Goal: Book appointment/travel/reservation: Book appointment/travel/reservation

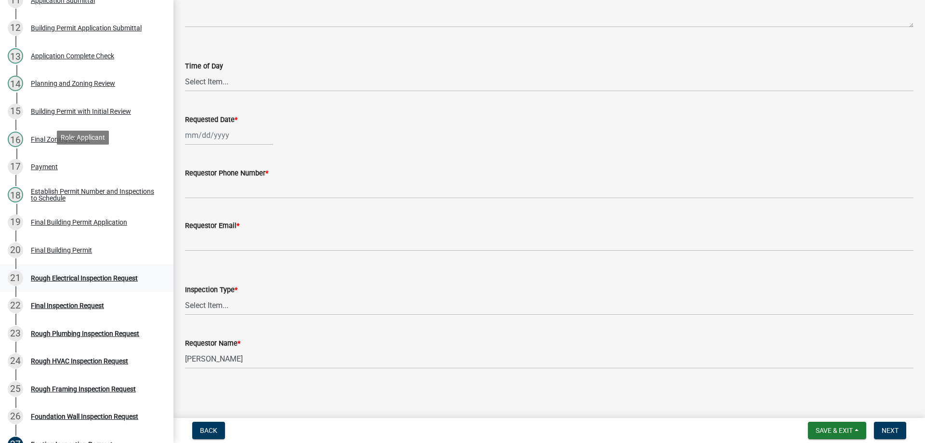
scroll to position [433, 0]
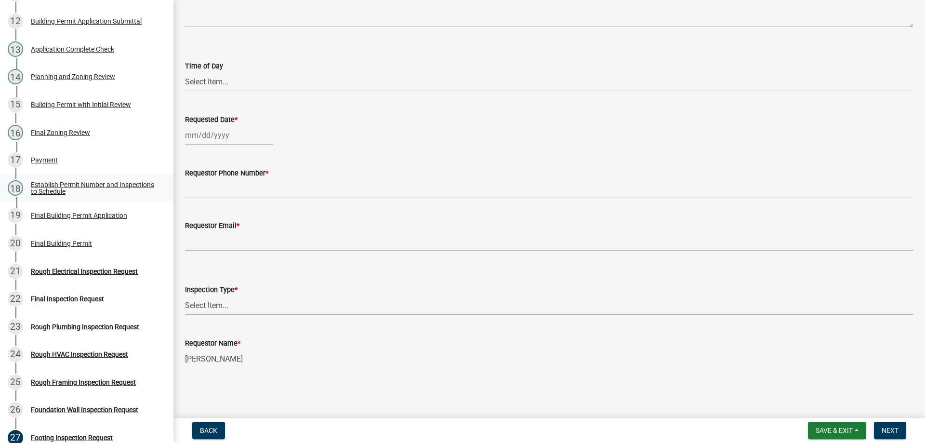
click at [66, 181] on div "Establish Permit Number and Inspections to Schedule" at bounding box center [94, 187] width 127 height 13
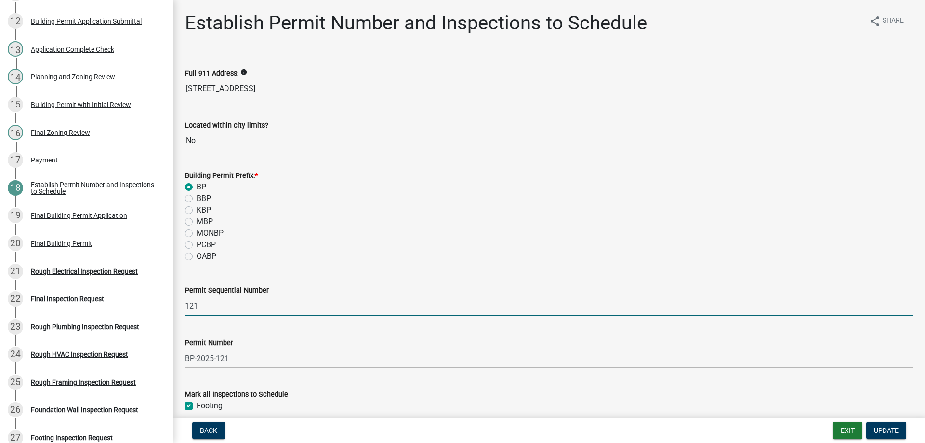
click at [210, 302] on input "121" at bounding box center [549, 306] width 728 height 20
type input "122"
click at [405, 210] on div "KBP" at bounding box center [549, 210] width 728 height 12
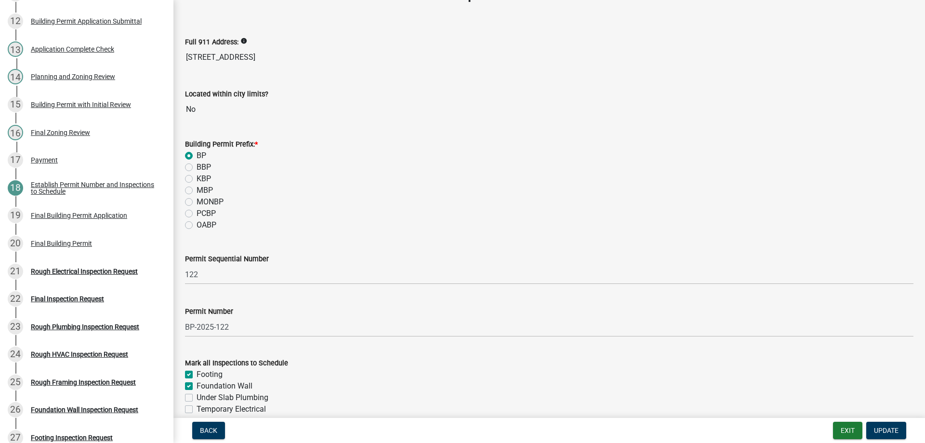
scroll to position [48, 0]
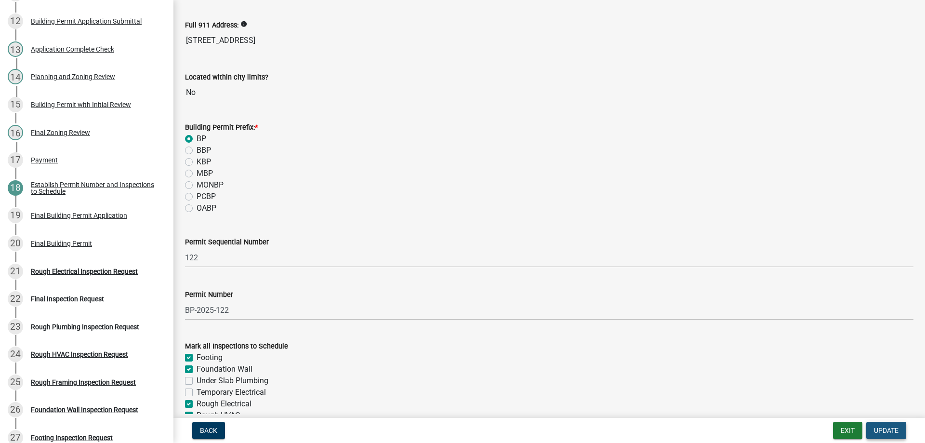
click at [879, 430] on span "Update" at bounding box center [886, 430] width 25 height 8
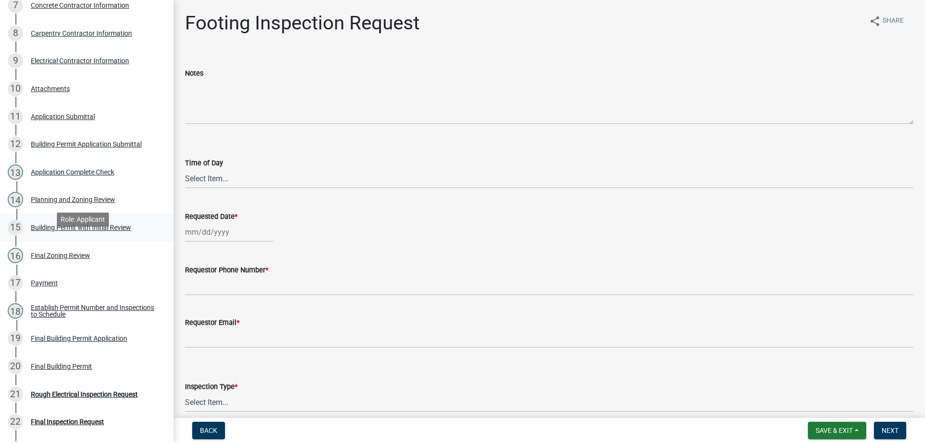
scroll to position [289, 0]
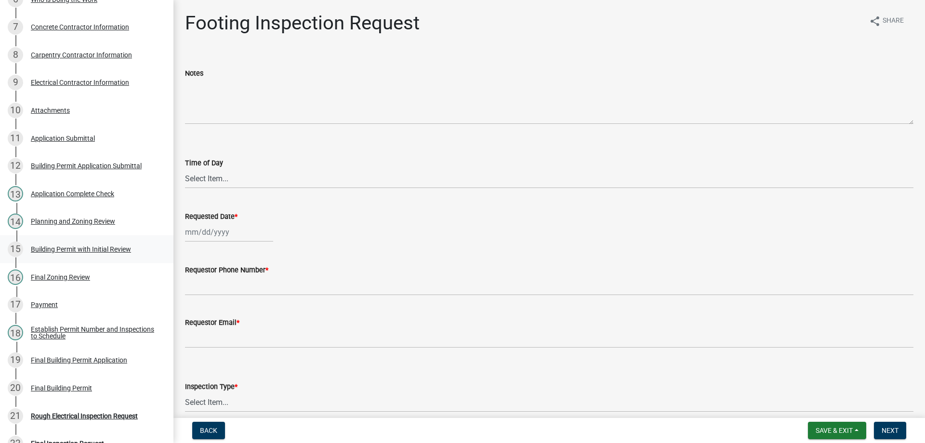
click at [66, 246] on div "Building Permit with Initial Review" at bounding box center [81, 249] width 100 height 7
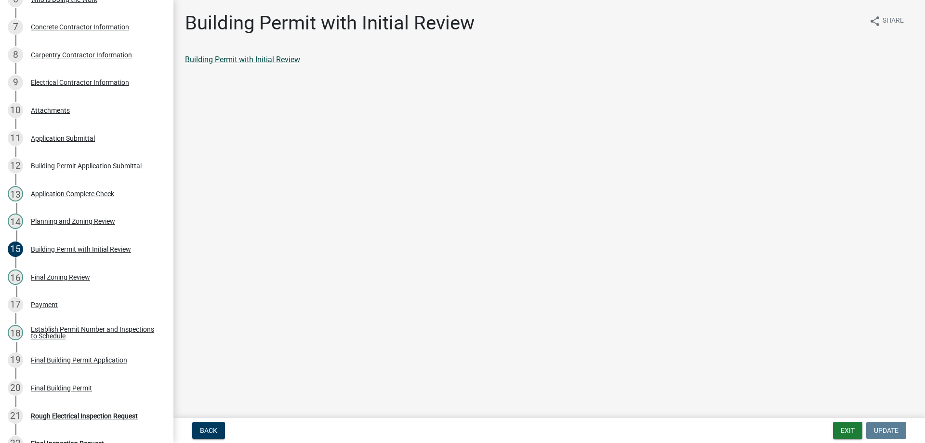
click at [198, 59] on link "Building Permit with Initial Review" at bounding box center [242, 59] width 115 height 9
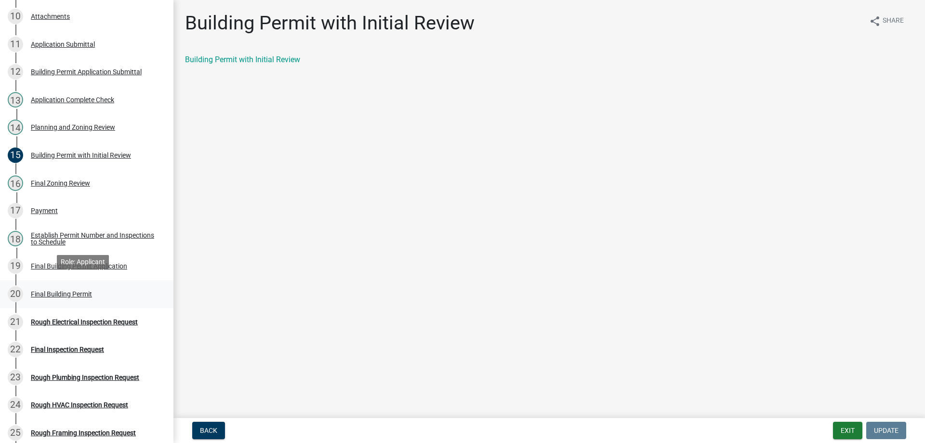
scroll to position [385, 0]
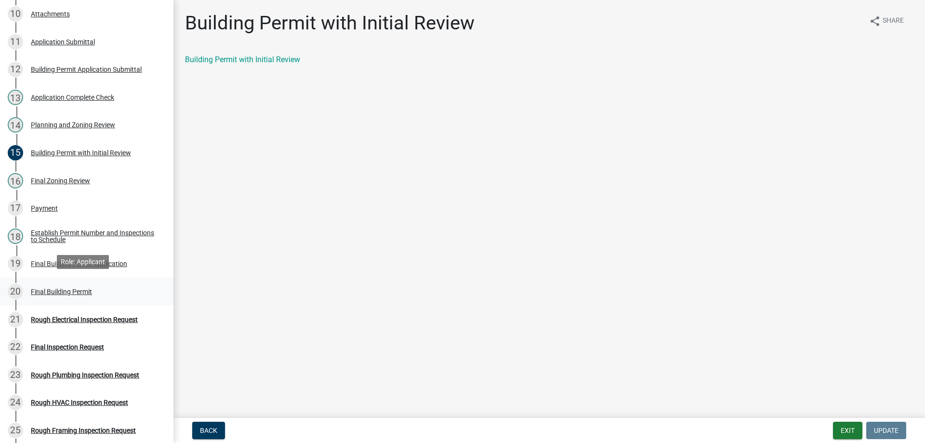
click at [77, 288] on div "Final Building Permit" at bounding box center [61, 291] width 61 height 7
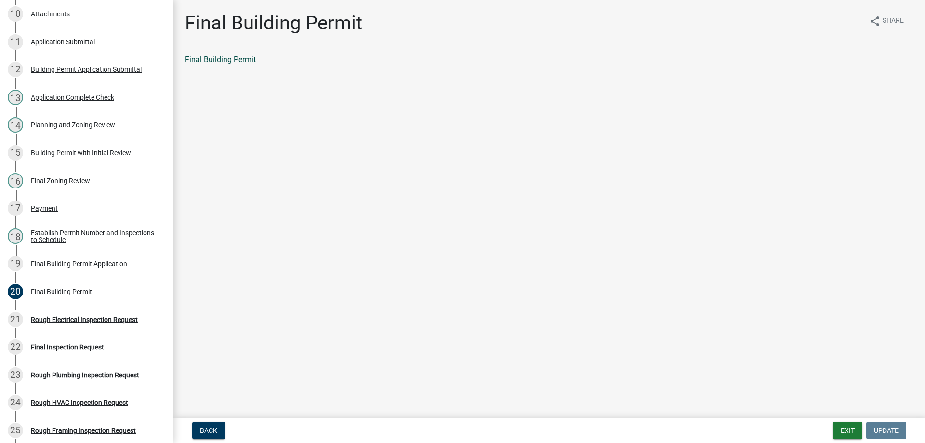
click at [235, 56] on link "Final Building Permit" at bounding box center [220, 59] width 71 height 9
click at [65, 260] on div "Final Building Permit Application" at bounding box center [79, 263] width 96 height 7
click at [279, 61] on link "Final Building Permit Application" at bounding box center [240, 59] width 111 height 9
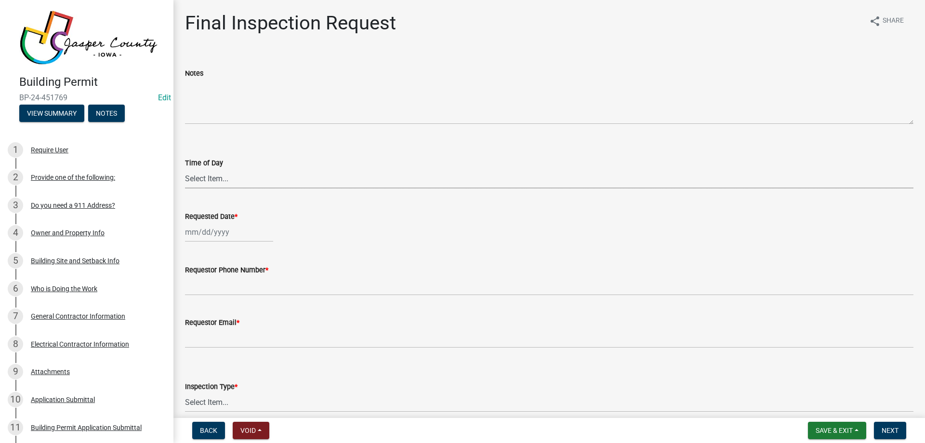
click at [275, 181] on select "Select Item... AM PM" at bounding box center [549, 179] width 728 height 20
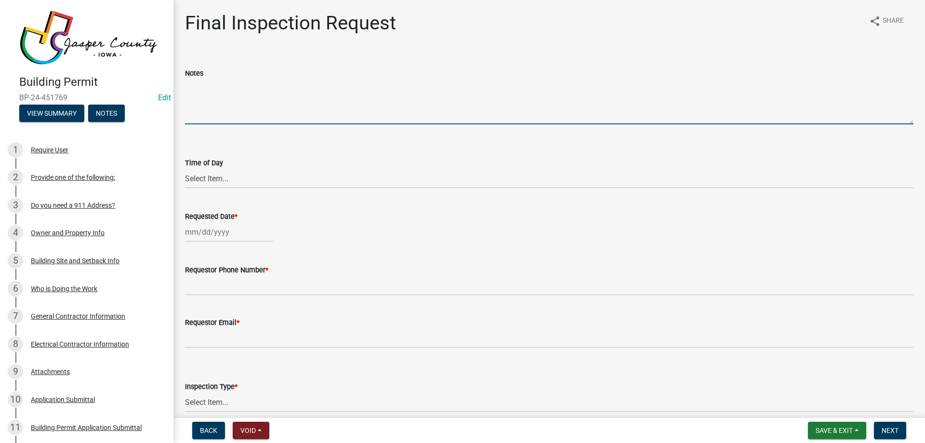
click at [278, 112] on textarea "Notes" at bounding box center [549, 101] width 728 height 45
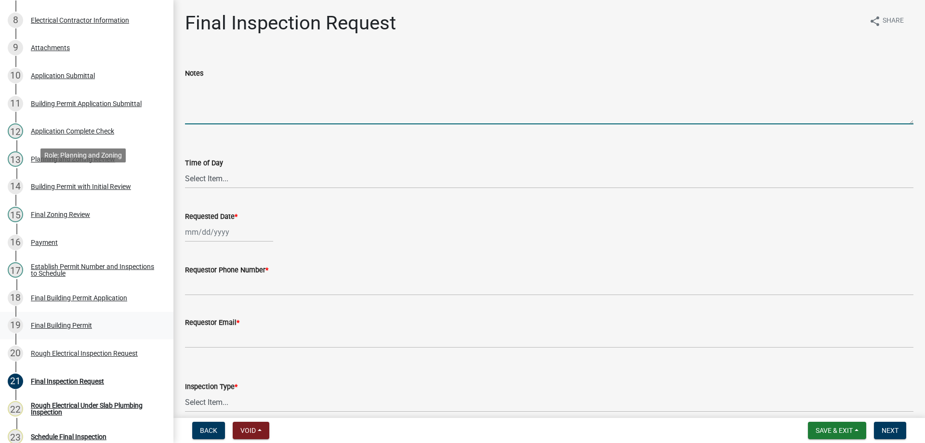
scroll to position [337, 0]
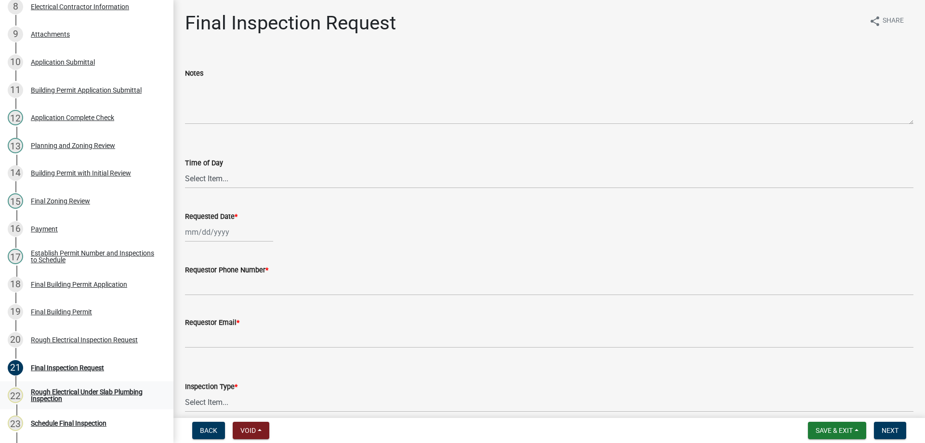
click at [88, 391] on div "Rough Electrical Under Slab Plumbing Inspection" at bounding box center [94, 394] width 127 height 13
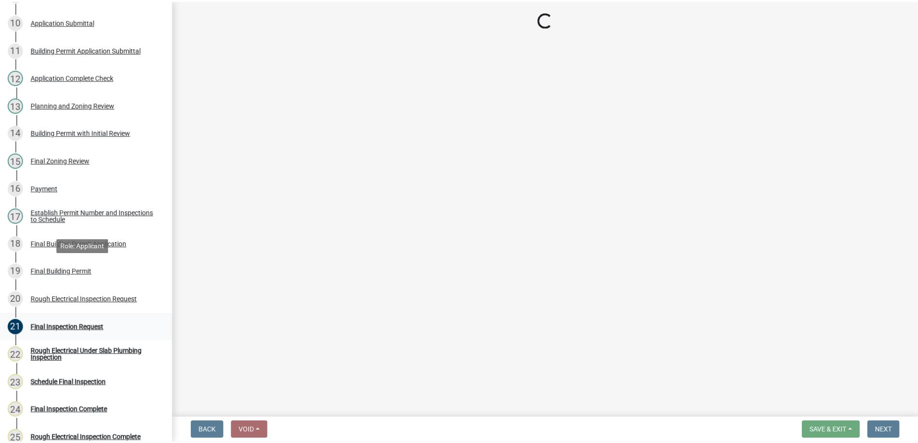
scroll to position [433, 0]
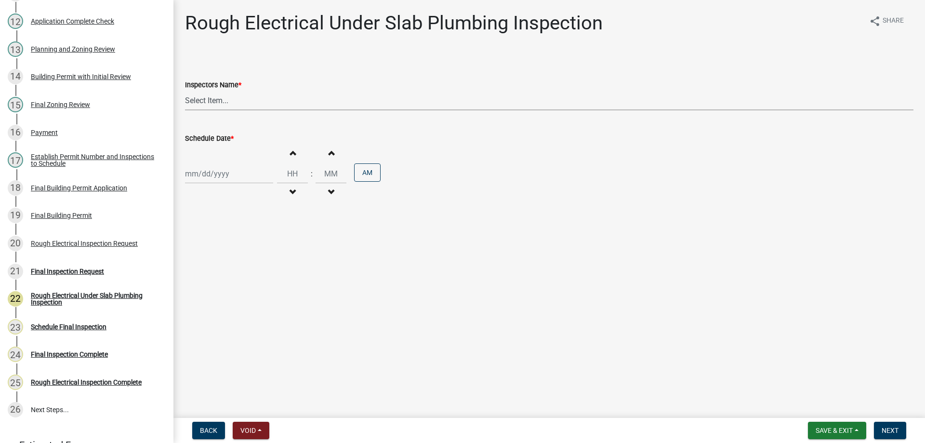
click at [244, 100] on select "Select Item... [PERSON_NAME] (Hunter) bjennings ([PERSON_NAME])" at bounding box center [549, 101] width 728 height 20
select select "26e13f8e-f9db-4cb9-9b4f-69ba299699e3"
click at [185, 91] on select "Select Item... [PERSON_NAME] (Hunter) bjennings ([PERSON_NAME])" at bounding box center [549, 101] width 728 height 20
click at [238, 181] on div at bounding box center [229, 174] width 88 height 20
select select "9"
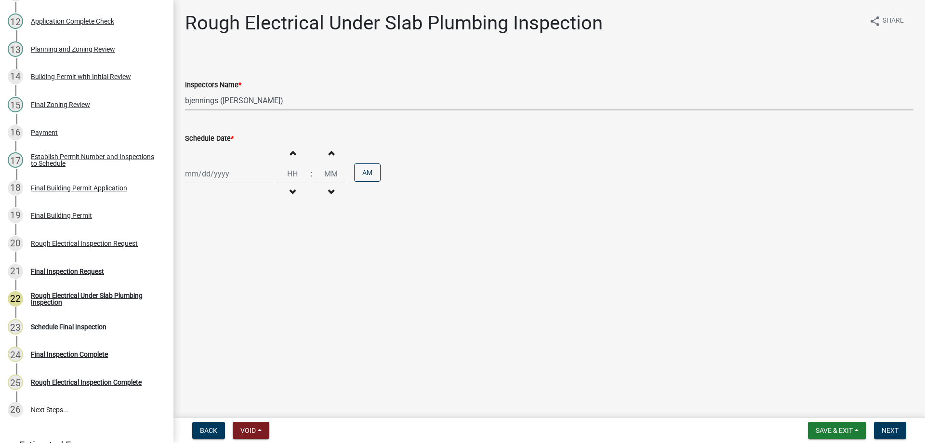
select select "2025"
click at [211, 257] on div "16" at bounding box center [209, 255] width 15 height 15
type input "[DATE]"
click at [290, 193] on span "button" at bounding box center [292, 192] width 5 height 8
type input "11"
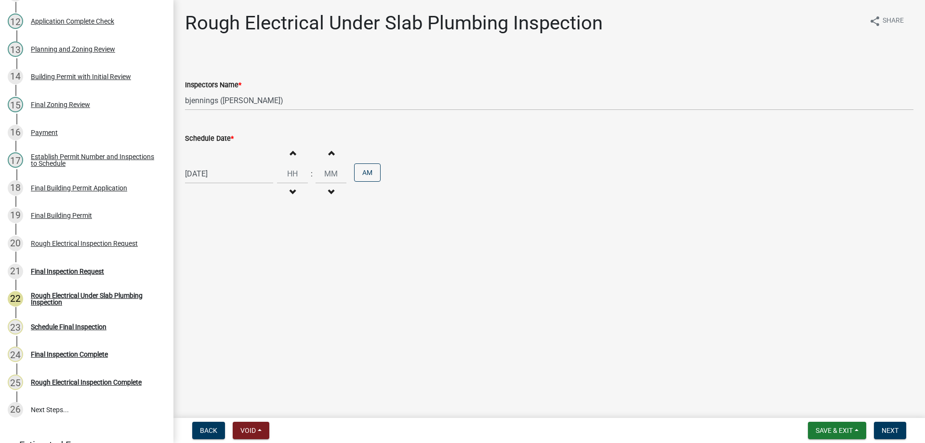
type input "00"
click at [290, 193] on span "button" at bounding box center [292, 192] width 5 height 8
click at [290, 154] on span "button" at bounding box center [292, 153] width 5 height 8
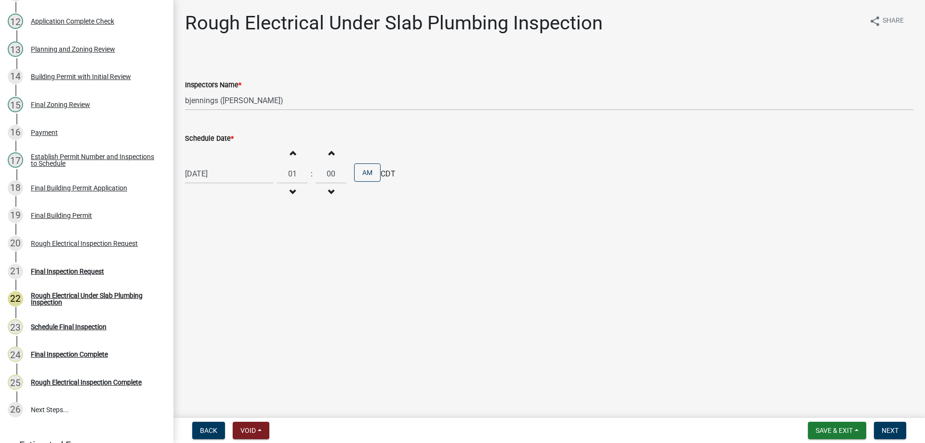
click at [290, 154] on span "button" at bounding box center [292, 153] width 5 height 8
click at [362, 176] on button "AM" at bounding box center [367, 172] width 26 height 18
click at [287, 185] on button "Decrement hours" at bounding box center [292, 192] width 20 height 17
type input "01"
click at [327, 169] on input "00" at bounding box center [330, 174] width 31 height 20
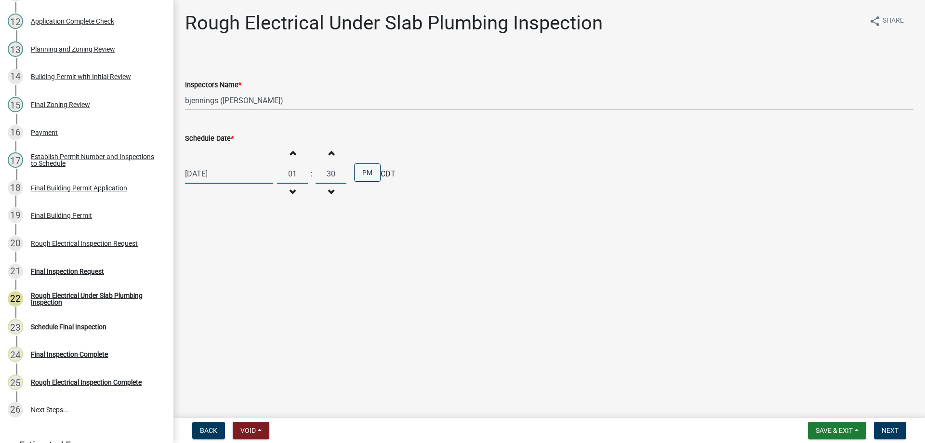
type input "30"
click at [297, 317] on main "Rough Electrical Under Slab Plumbing Inspection share Share Inspectors Name * S…" at bounding box center [548, 207] width 751 height 414
click at [890, 425] on button "Next" at bounding box center [890, 429] width 32 height 17
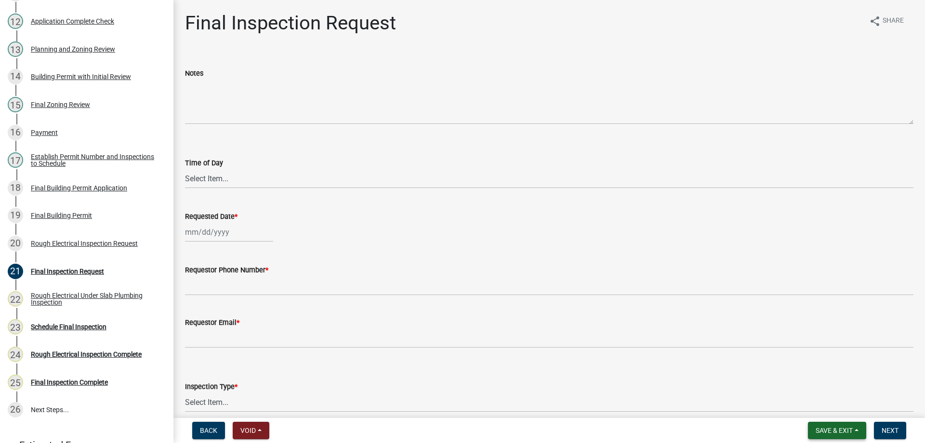
click at [821, 426] on span "Save & Exit" at bounding box center [833, 430] width 37 height 8
click at [607, 250] on wm-data-entity-input "Requested Date *" at bounding box center [549, 223] width 728 height 53
click at [812, 428] on button "Save & Exit" at bounding box center [837, 429] width 58 height 17
click at [822, 410] on button "Save & Exit" at bounding box center [827, 405] width 77 height 23
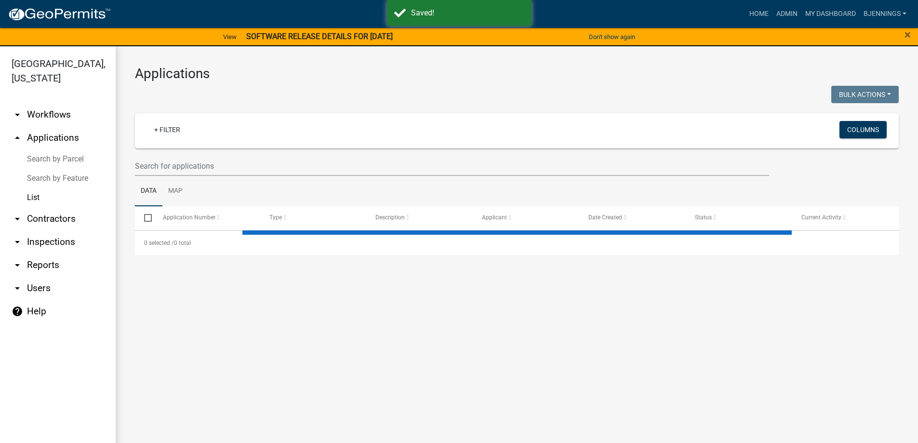
select select "3: 100"
